Goal: Task Accomplishment & Management: Manage account settings

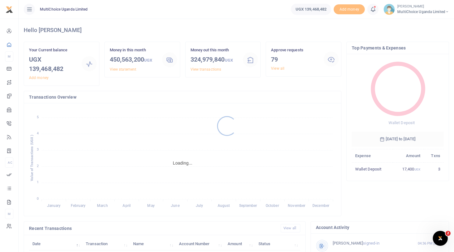
scroll to position [0, 0]
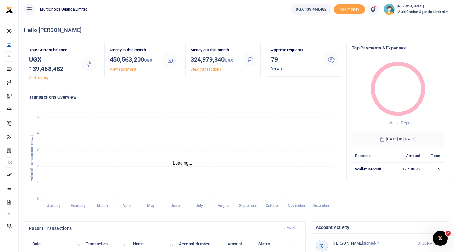
click at [280, 67] on link "View all" at bounding box center [277, 68] width 13 height 4
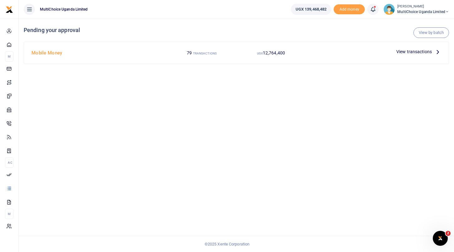
click at [399, 51] on span "View transactions" at bounding box center [414, 51] width 36 height 7
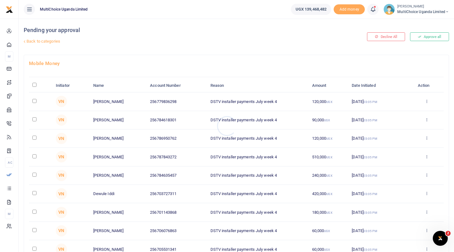
click at [424, 35] on div at bounding box center [227, 126] width 454 height 252
click at [424, 34] on button "Approve all" at bounding box center [429, 36] width 39 height 9
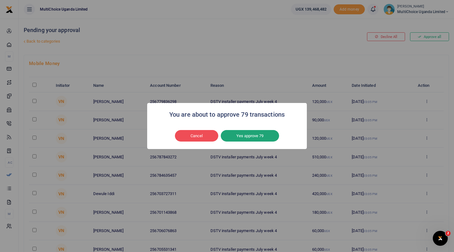
click at [274, 137] on button "Yes approve 79" at bounding box center [250, 136] width 58 height 12
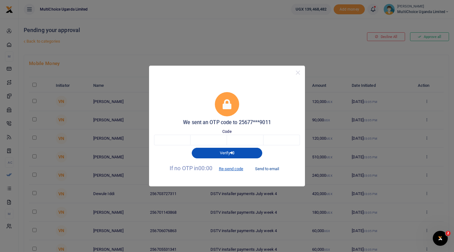
click at [273, 170] on button "Send to email" at bounding box center [267, 169] width 35 height 11
click at [185, 141] on input "text" at bounding box center [172, 140] width 36 height 11
type input "1"
type input "6"
type input "9"
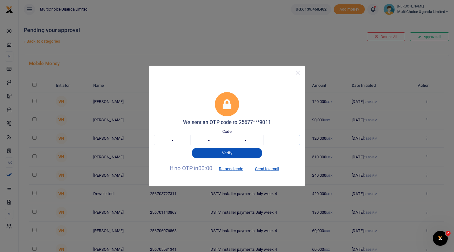
type input "1"
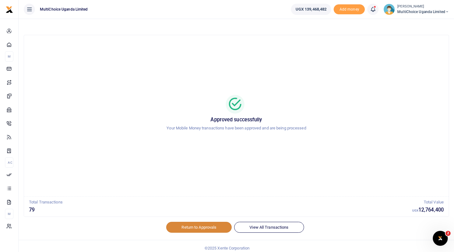
click at [211, 227] on link "Return to Approvals" at bounding box center [198, 227] width 65 height 11
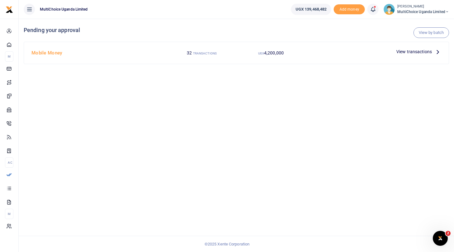
click at [418, 12] on span "MultiChoice Uganda Limited" at bounding box center [423, 12] width 52 height 6
click at [415, 25] on link "Switch accounts" at bounding box center [424, 22] width 49 height 9
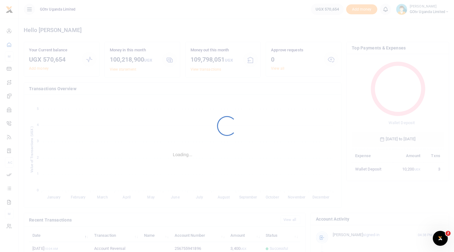
scroll to position [0, 0]
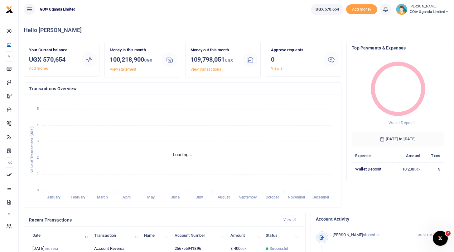
click at [429, 12] on span "GOtv Uganda Limited" at bounding box center [428, 12] width 39 height 6
click at [418, 55] on link "Logout" at bounding box center [425, 57] width 49 height 9
